Goal: Information Seeking & Learning: Learn about a topic

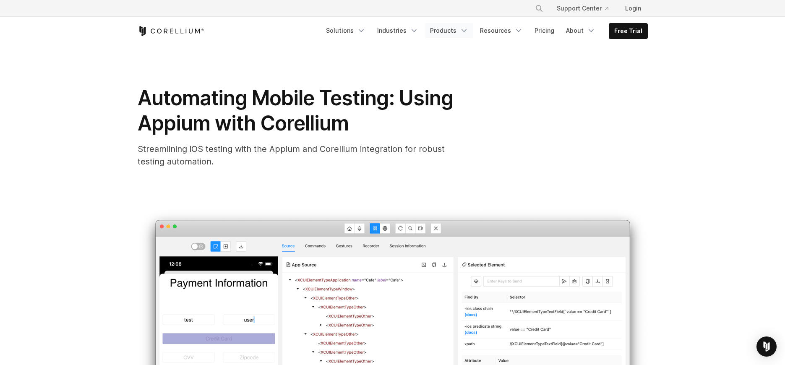
click at [459, 34] on link "Products" at bounding box center [449, 30] width 48 height 15
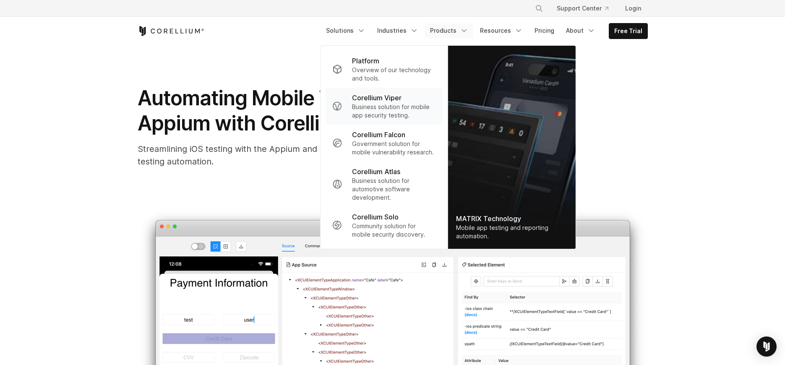
click at [401, 107] on p "Business solution for mobile app security testing." at bounding box center [393, 111] width 83 height 17
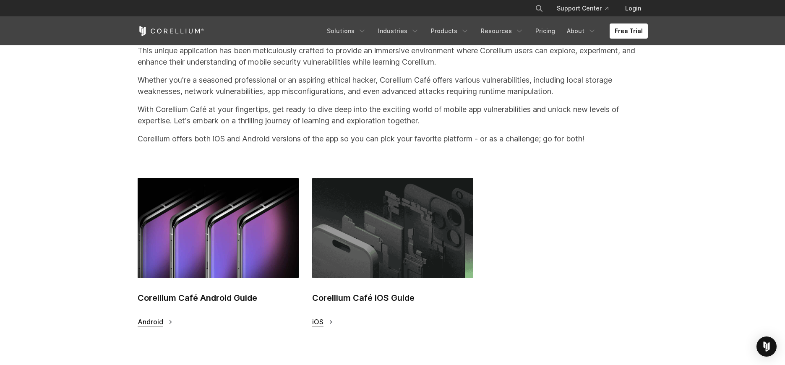
scroll to position [251, 0]
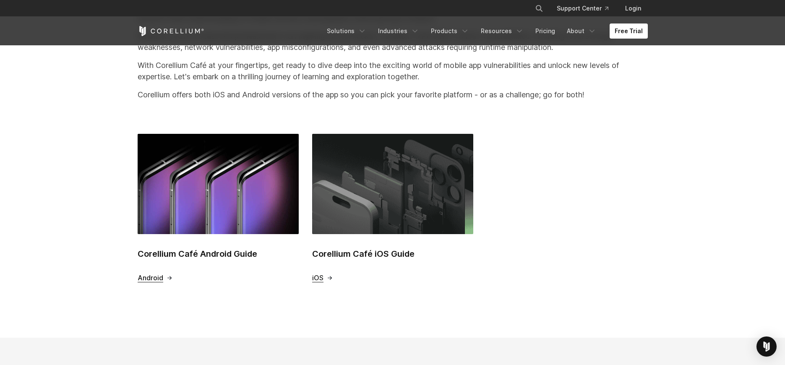
click at [357, 255] on h2 "Corellium Café iOS Guide" at bounding box center [392, 253] width 161 height 13
click at [153, 279] on span "Android" at bounding box center [151, 277] width 26 height 9
